Goal: Check status

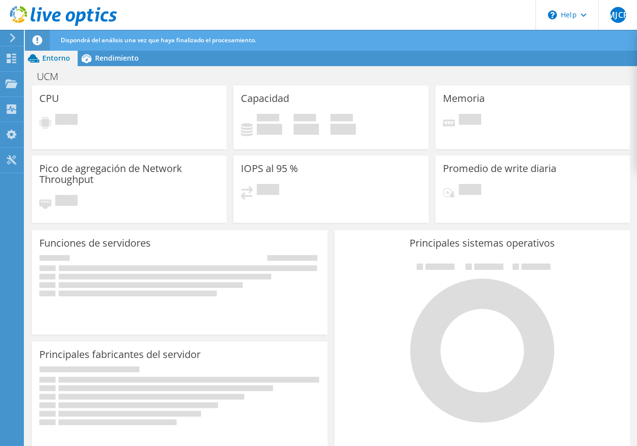
click at [318, 245] on div "Funciones de servidores Los servidores físicos representan servidores sin siste…" at bounding box center [180, 282] width 296 height 105
